Goal: Task Accomplishment & Management: Complete application form

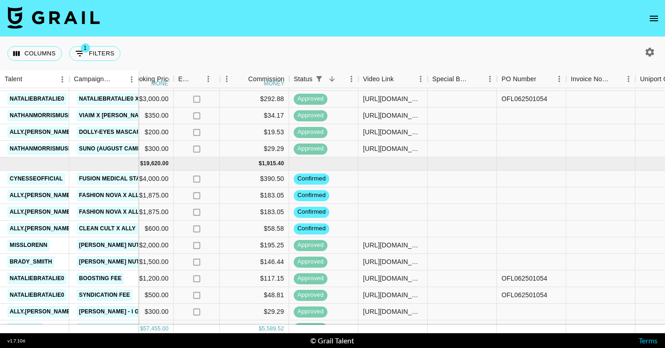
scroll to position [548, 584]
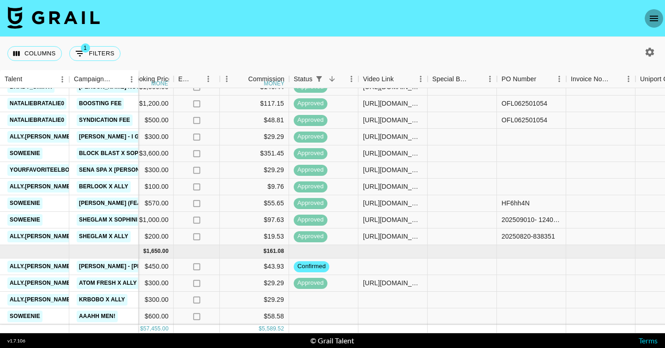
click at [650, 19] on icon "open drawer" at bounding box center [654, 18] width 11 height 11
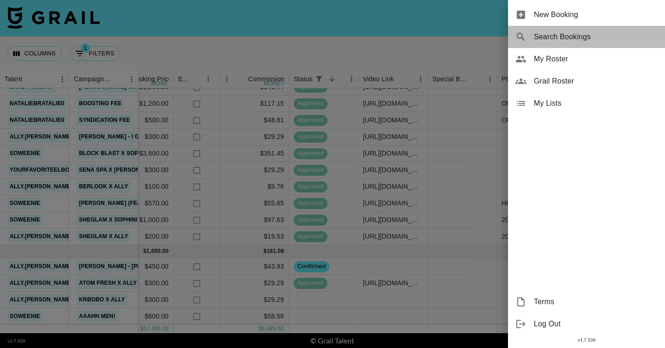
click at [581, 36] on span "Search Bookings" at bounding box center [596, 36] width 124 height 11
select select "id"
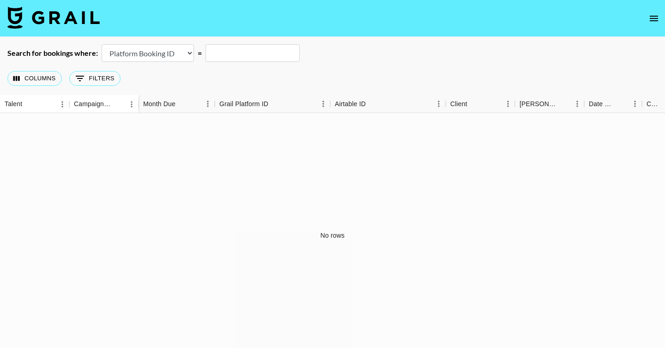
click at [649, 12] on button "open drawer" at bounding box center [654, 18] width 18 height 18
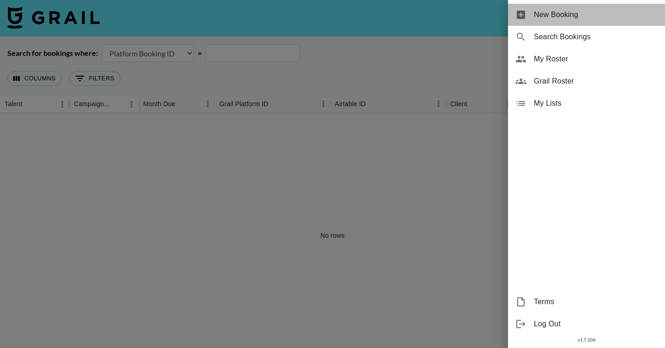
click at [617, 13] on span "New Booking" at bounding box center [596, 14] width 124 height 11
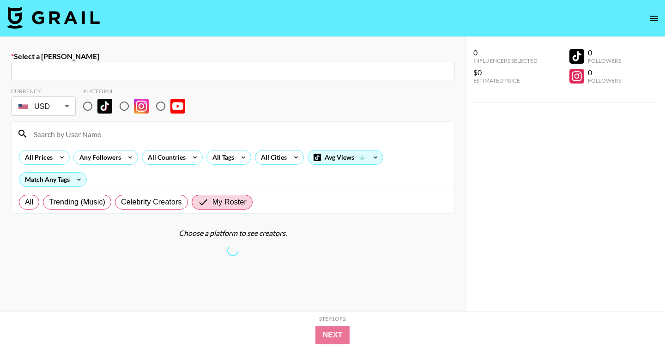
click at [143, 67] on input "text" at bounding box center [233, 72] width 432 height 11
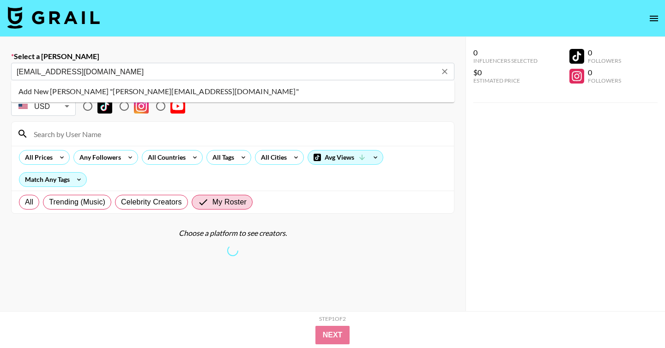
click at [44, 70] on input "text" at bounding box center [227, 72] width 420 height 11
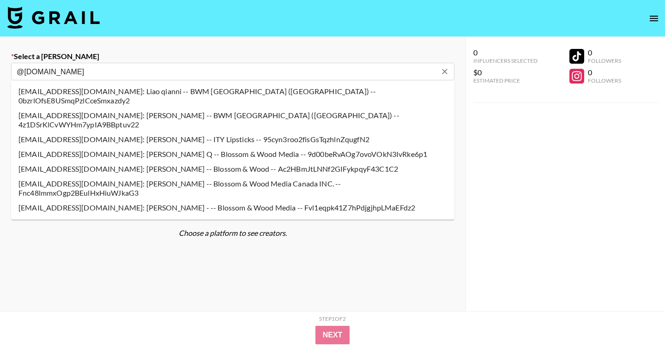
type input "@[DOMAIN_NAME]"
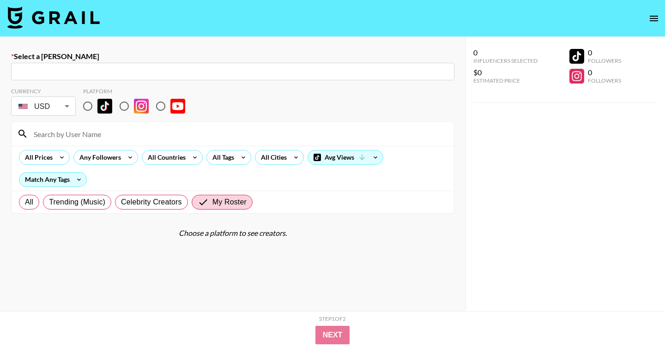
click at [21, 19] on img at bounding box center [53, 17] width 92 height 22
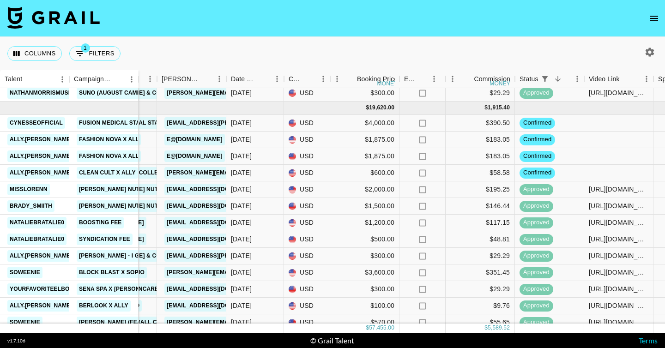
scroll to position [407, 358]
